Goal: Book appointment/travel/reservation

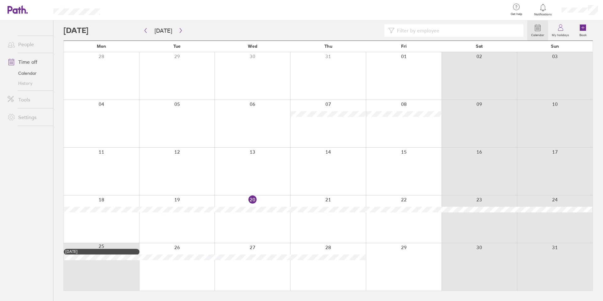
click at [176, 24] on div at bounding box center [295, 30] width 464 height 13
click at [177, 28] on button "button" at bounding box center [181, 30] width 8 height 10
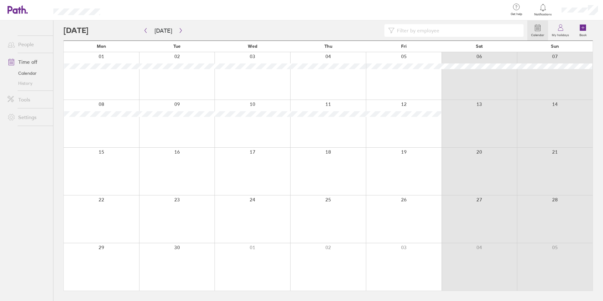
click at [181, 127] on div at bounding box center [177, 123] width 76 height 47
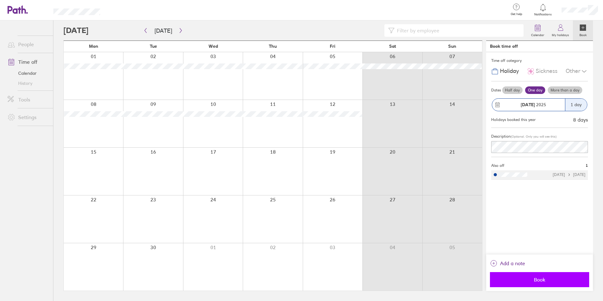
click at [540, 275] on button "Book" at bounding box center [539, 279] width 99 height 15
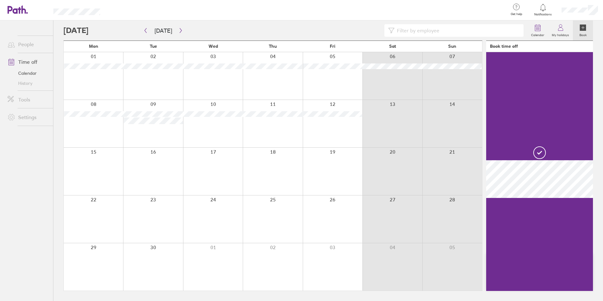
click at [271, 134] on div at bounding box center [273, 123] width 60 height 47
click at [281, 124] on div at bounding box center [273, 123] width 60 height 47
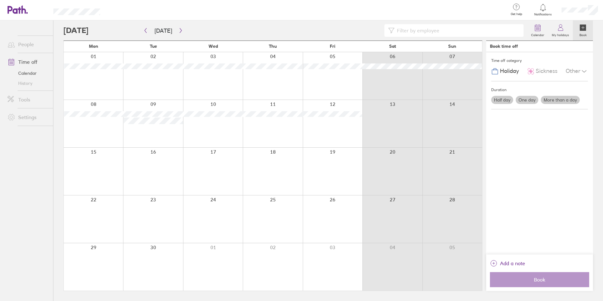
click at [281, 124] on div at bounding box center [273, 123] width 60 height 47
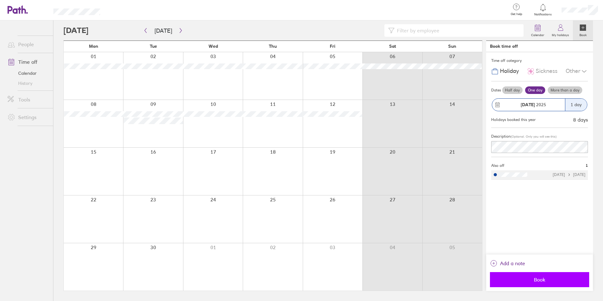
click at [542, 283] on button "Book" at bounding box center [539, 279] width 99 height 15
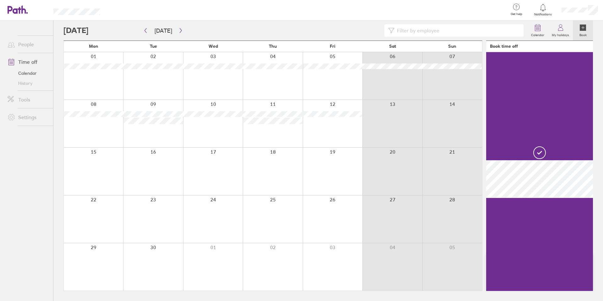
click at [140, 138] on div at bounding box center [153, 123] width 60 height 47
